Goal: Task Accomplishment & Management: Complete application form

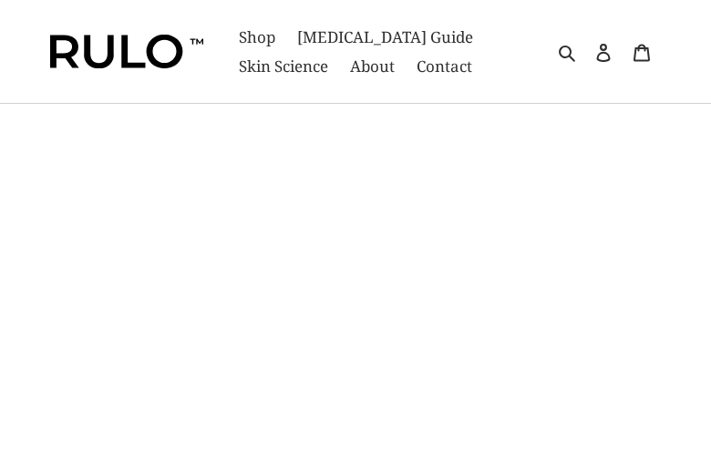
type input "KRdiDvISVqjZ"
type input "WSTZlDGWLmWhhuxE"
type input "[EMAIL_ADDRESS][DOMAIN_NAME]"
